Goal: Book appointment/travel/reservation

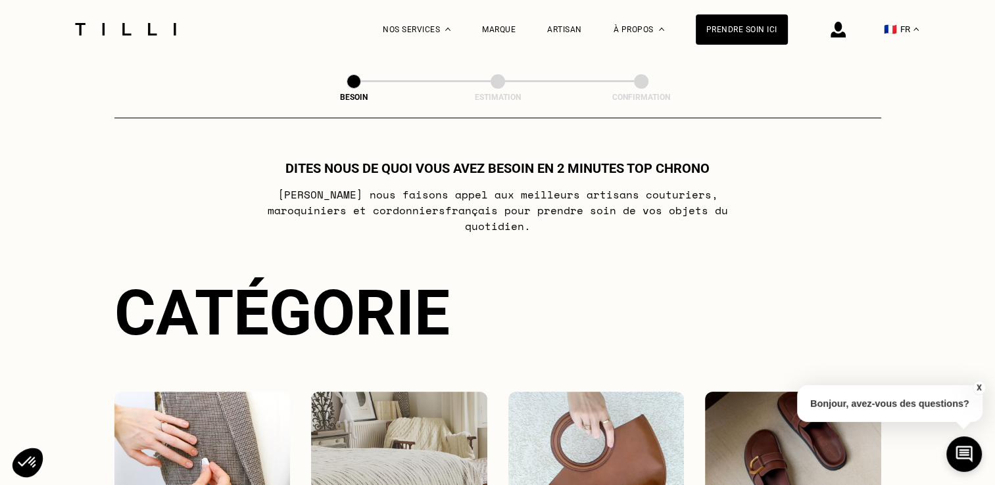
scroll to position [263, 0]
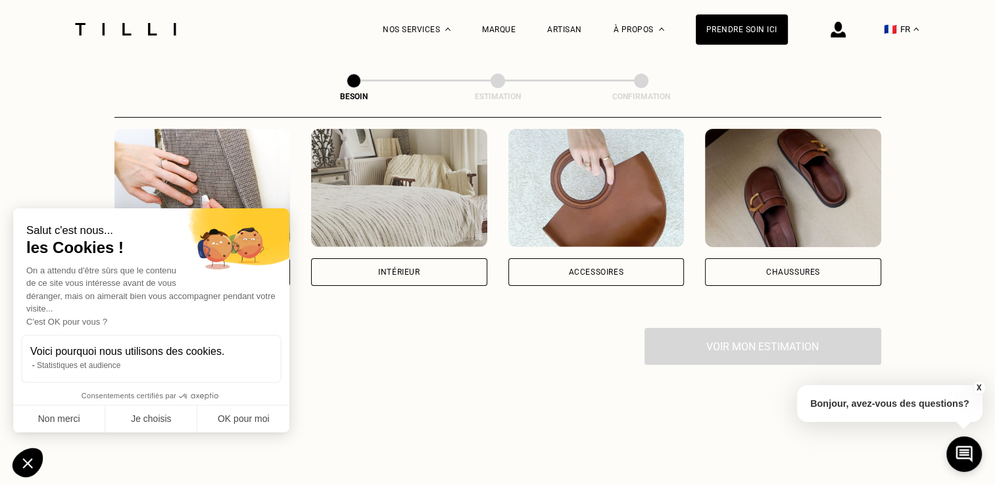
click at [550, 258] on div "Accessoires" at bounding box center [596, 272] width 176 height 28
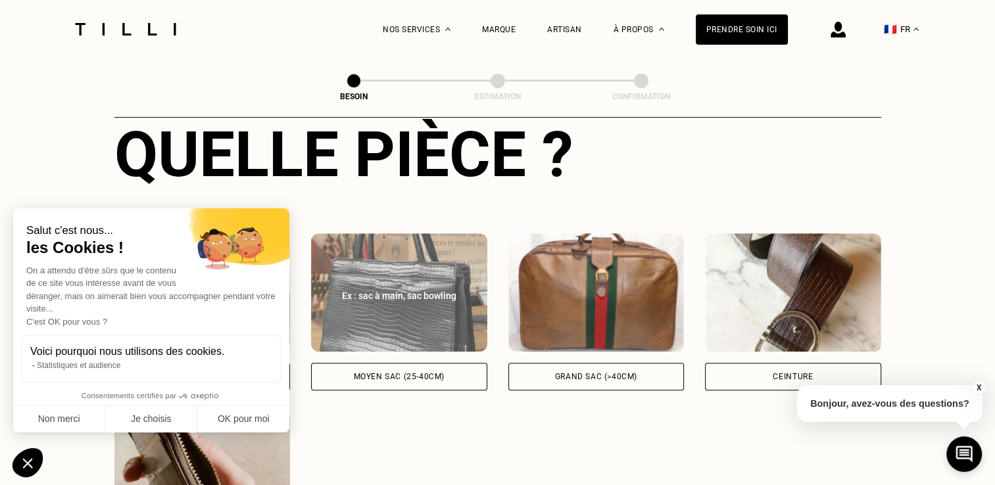
scroll to position [560, 0]
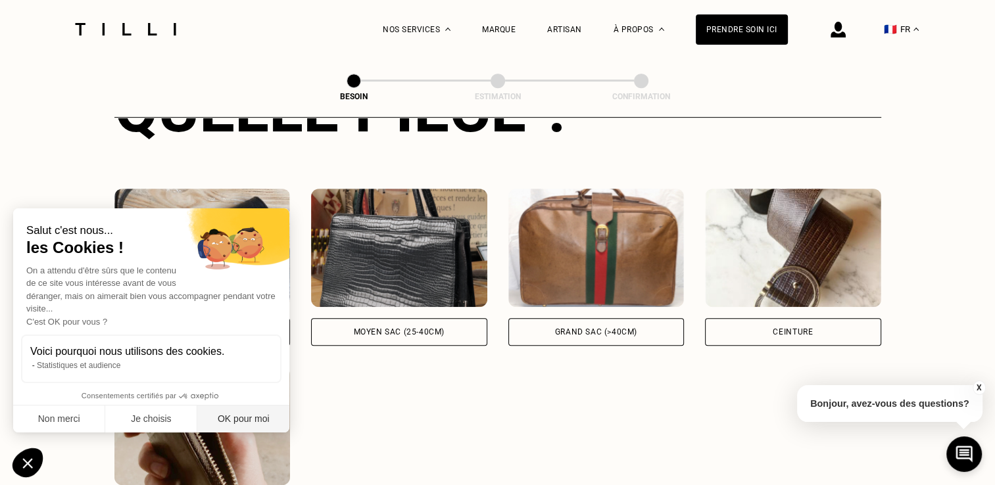
click at [229, 416] on button "OK pour moi" at bounding box center [243, 420] width 92 height 28
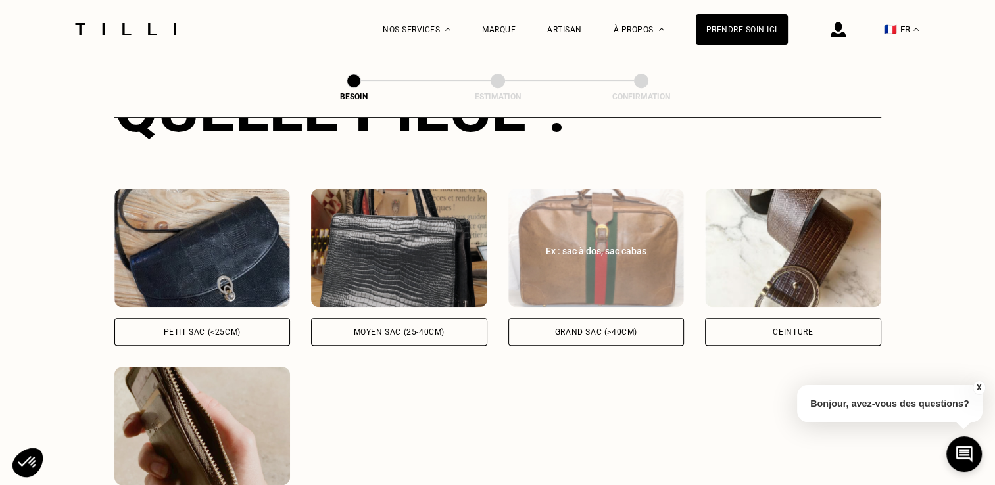
click at [560, 325] on div "Grand sac (>40cm)" at bounding box center [596, 332] width 176 height 28
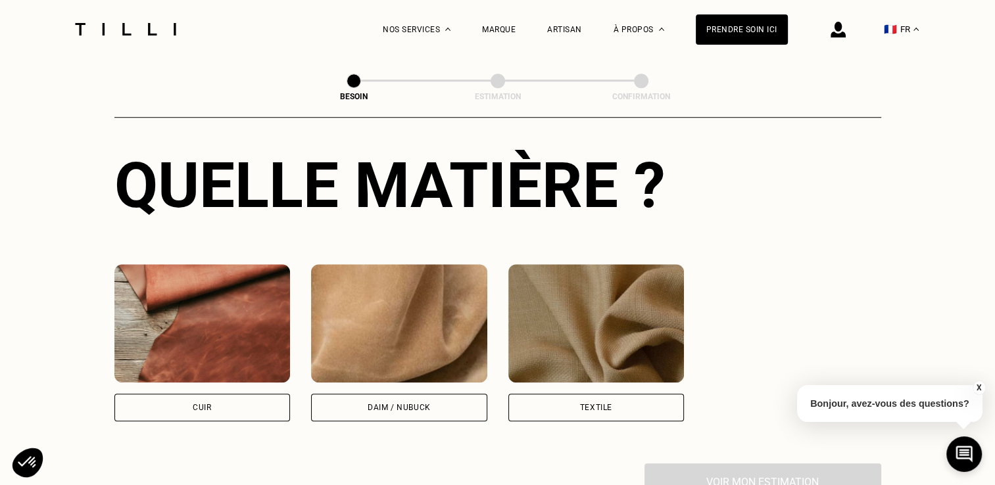
scroll to position [1031, 0]
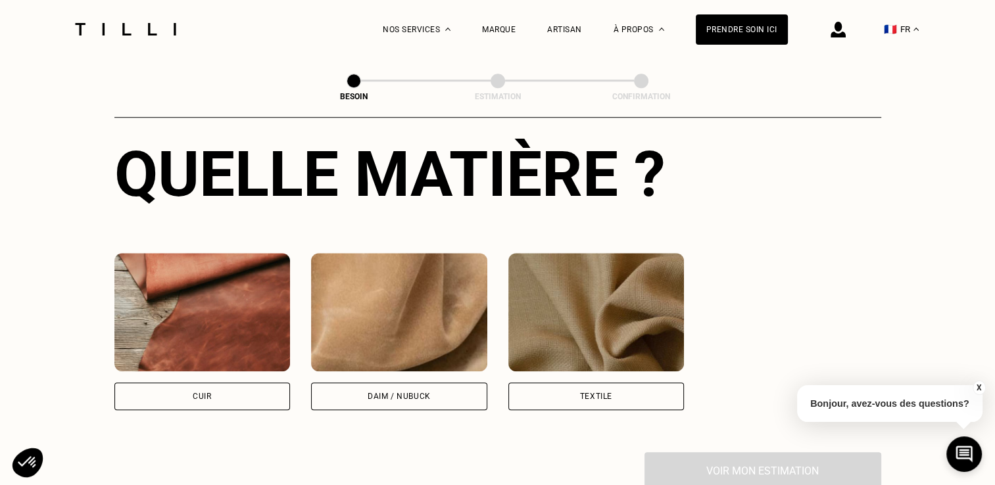
click at [576, 385] on div "Textile" at bounding box center [596, 397] width 176 height 28
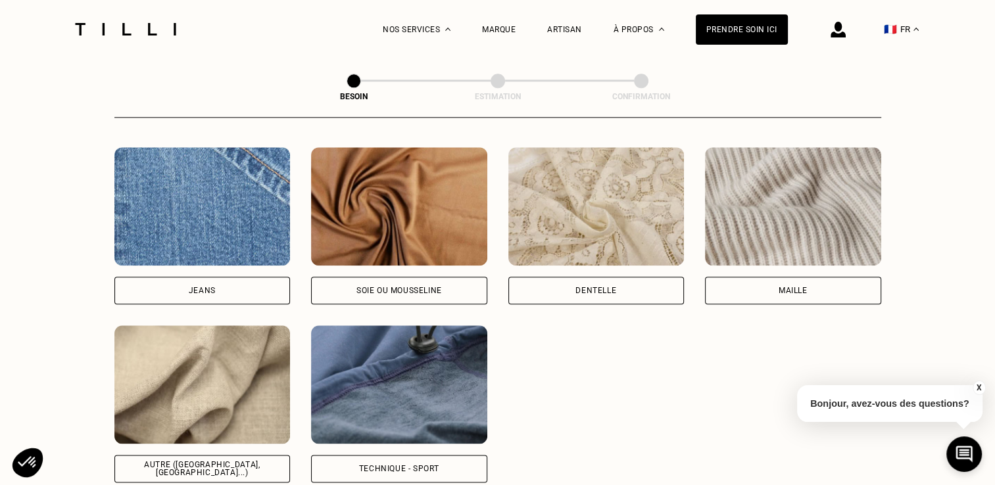
scroll to position [1522, 0]
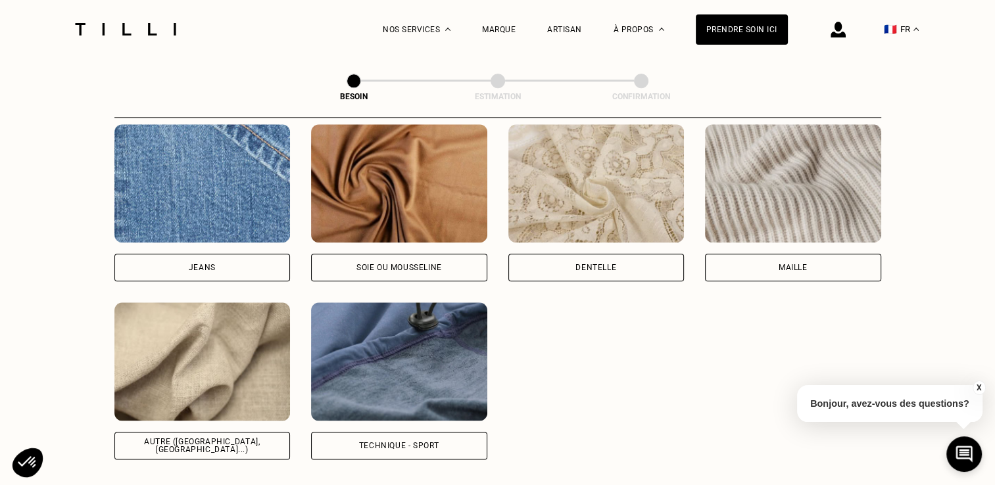
click at [458, 432] on div "Technique - Sport" at bounding box center [399, 446] width 176 height 28
select select "FR"
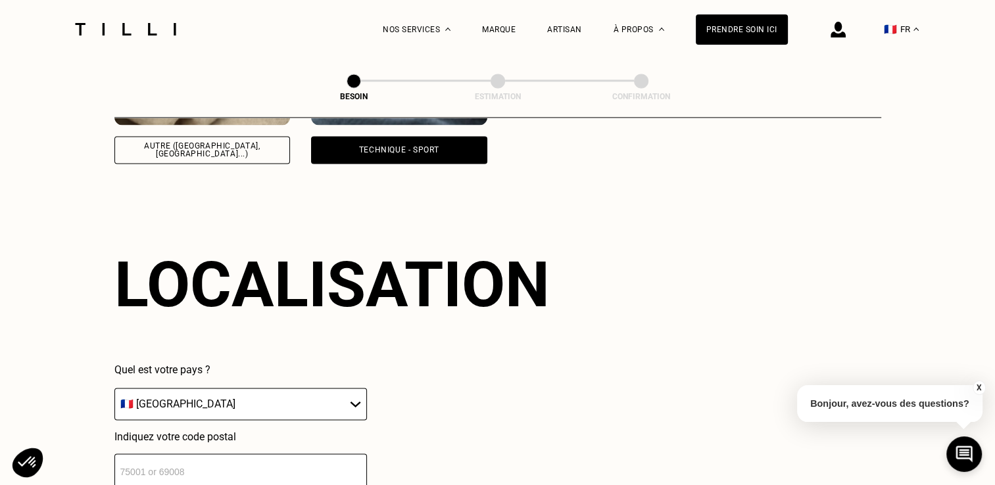
scroll to position [1865, 0]
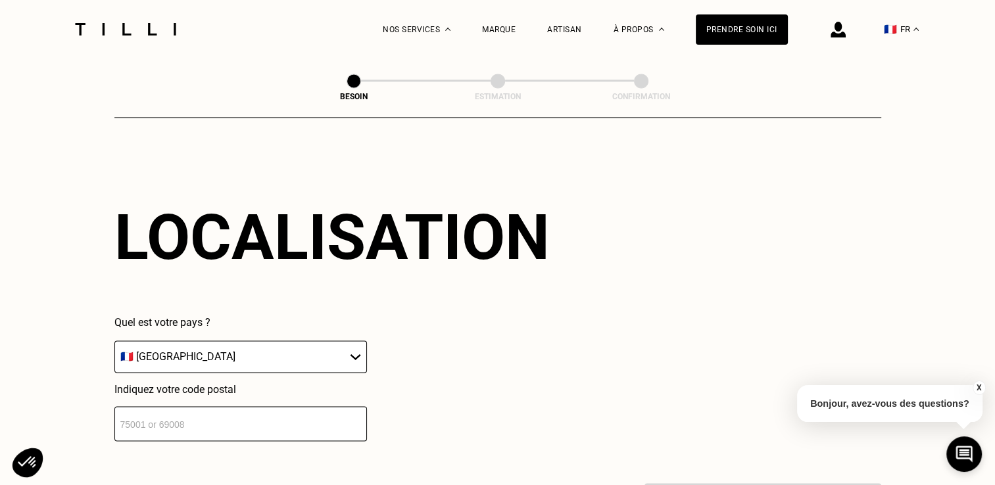
click at [326, 344] on select "🇩🇪 [GEOGRAPHIC_DATA] 🇦🇹 [GEOGRAPHIC_DATA] 🇧🇪 [GEOGRAPHIC_DATA] 🇧🇬 Bulgarie 🇨🇾 C…" at bounding box center [240, 357] width 253 height 32
drag, startPoint x: 326, startPoint y: 344, endPoint x: 315, endPoint y: 362, distance: 21.5
click at [326, 344] on select "🇩🇪 [GEOGRAPHIC_DATA] 🇦🇹 [GEOGRAPHIC_DATA] 🇧🇪 [GEOGRAPHIC_DATA] 🇧🇬 Bulgarie 🇨🇾 C…" at bounding box center [240, 357] width 253 height 32
click at [268, 413] on input "number" at bounding box center [240, 423] width 253 height 35
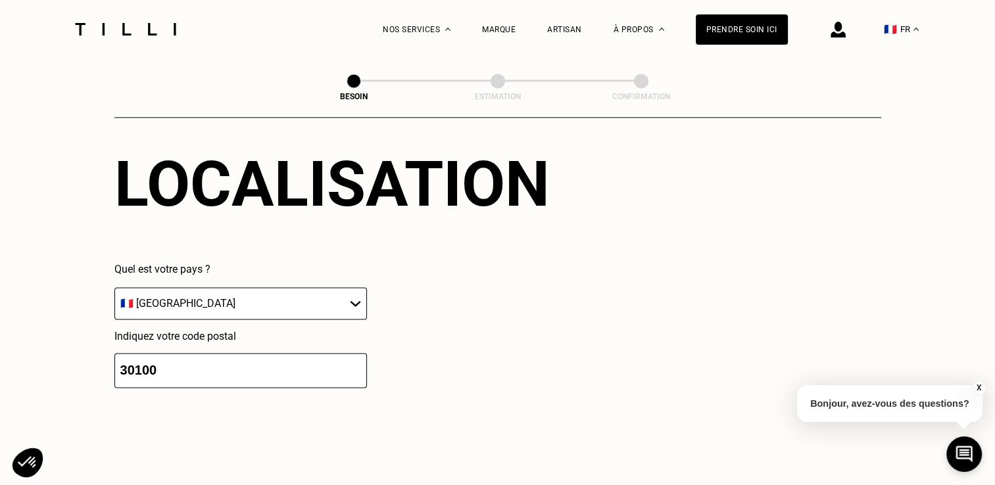
type input "30100"
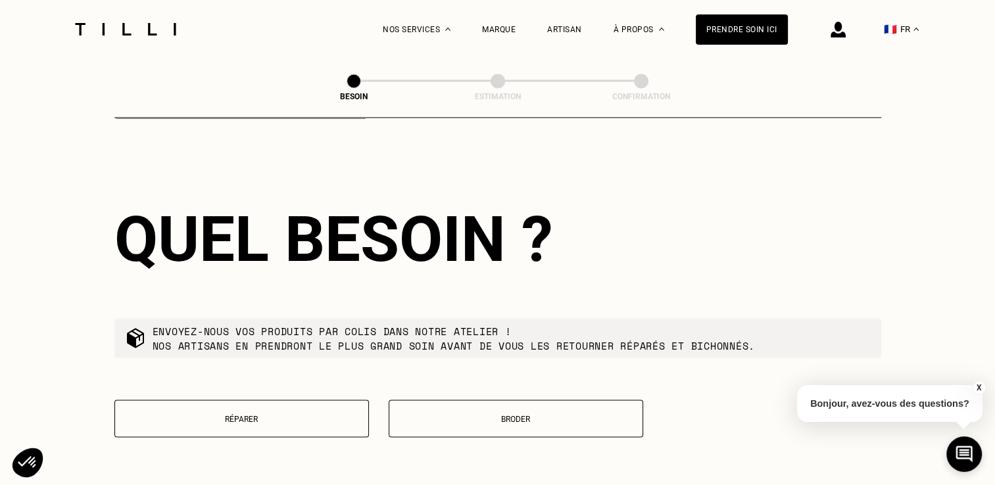
scroll to position [2192, 0]
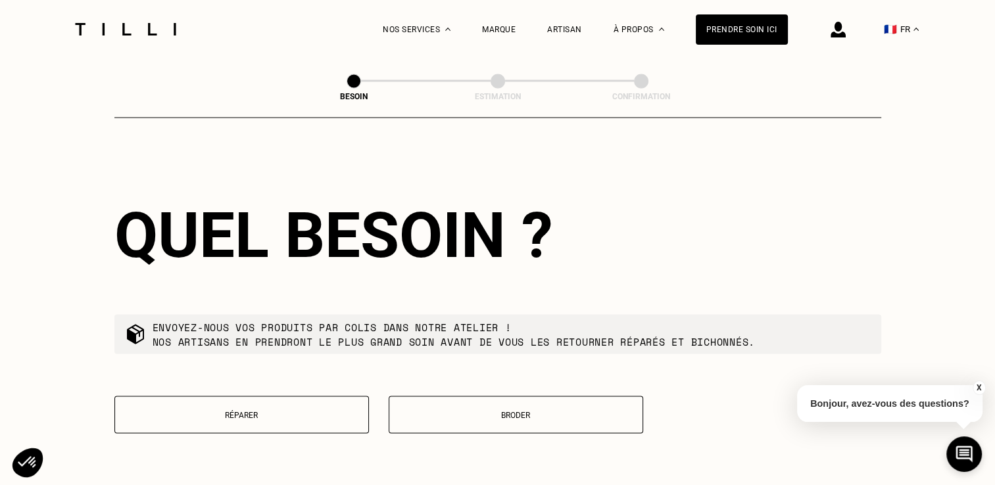
click at [305, 410] on p "Réparer" at bounding box center [242, 414] width 240 height 9
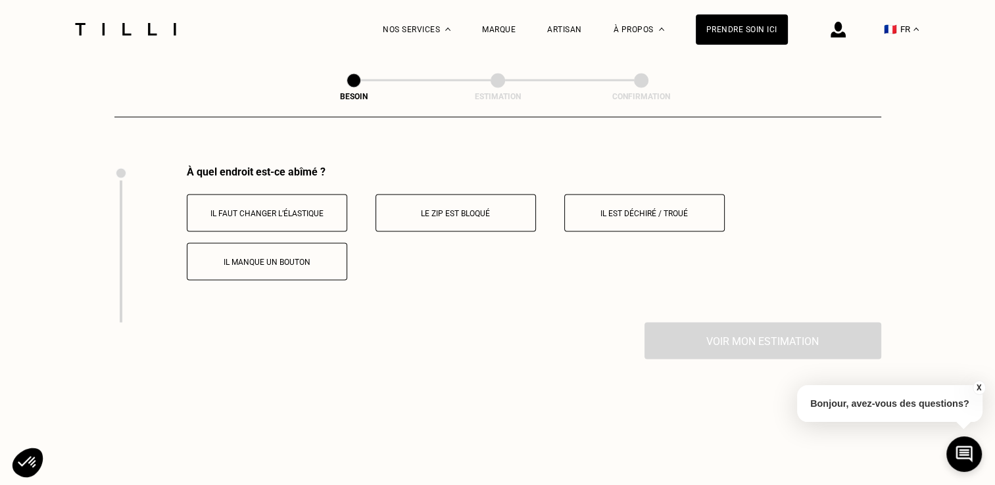
scroll to position [2530, 0]
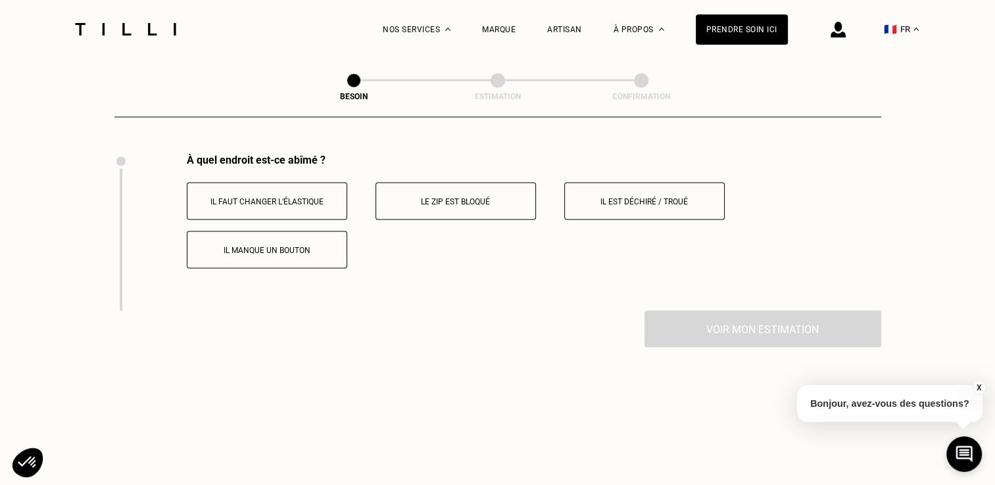
click at [658, 188] on button "Il est déchiré / troué" at bounding box center [644, 201] width 160 height 37
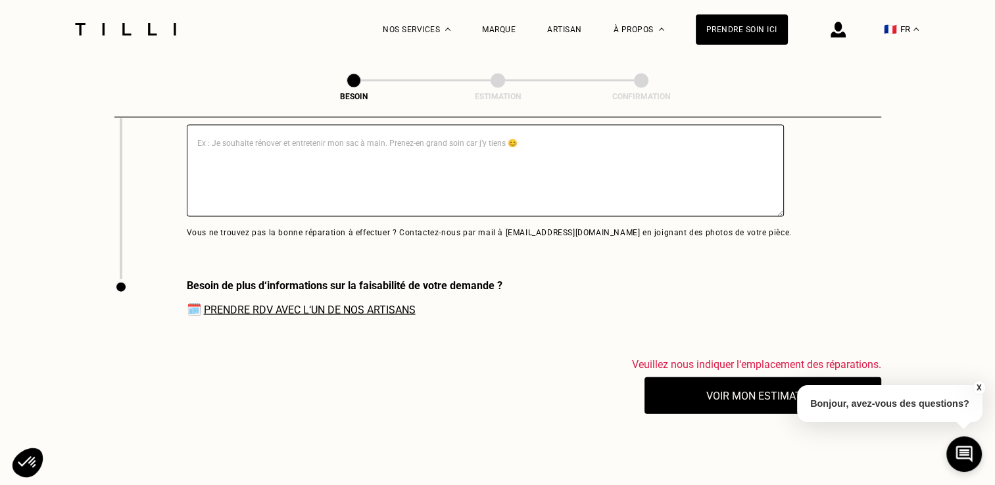
scroll to position [2885, 0]
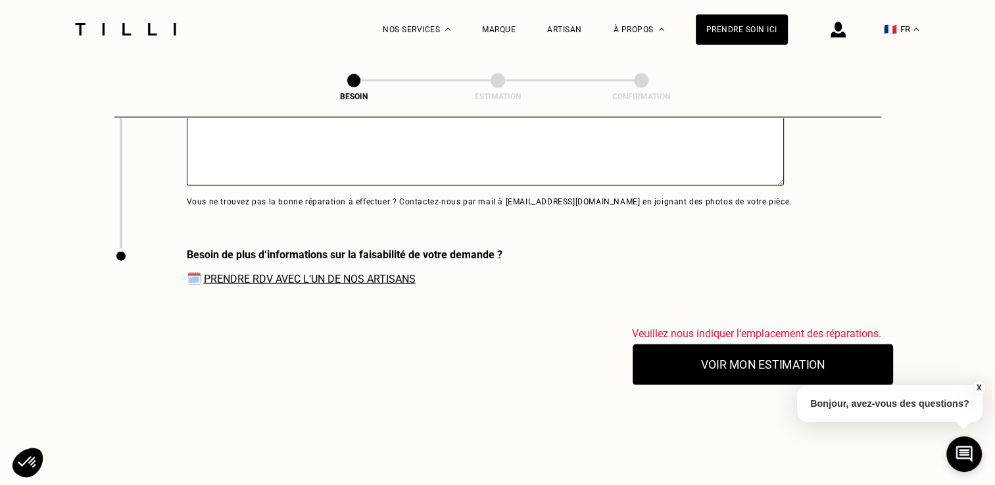
click at [704, 354] on button "Voir mon estimation" at bounding box center [763, 365] width 260 height 41
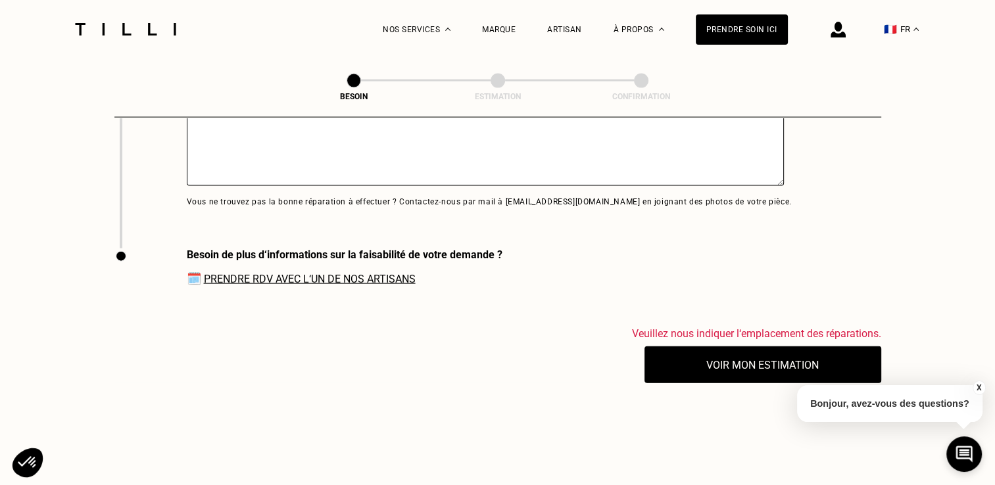
click at [402, 280] on link "Prendre RDV avec l‘un de nos artisans" at bounding box center [310, 279] width 212 height 12
